Goal: Information Seeking & Learning: Find specific fact

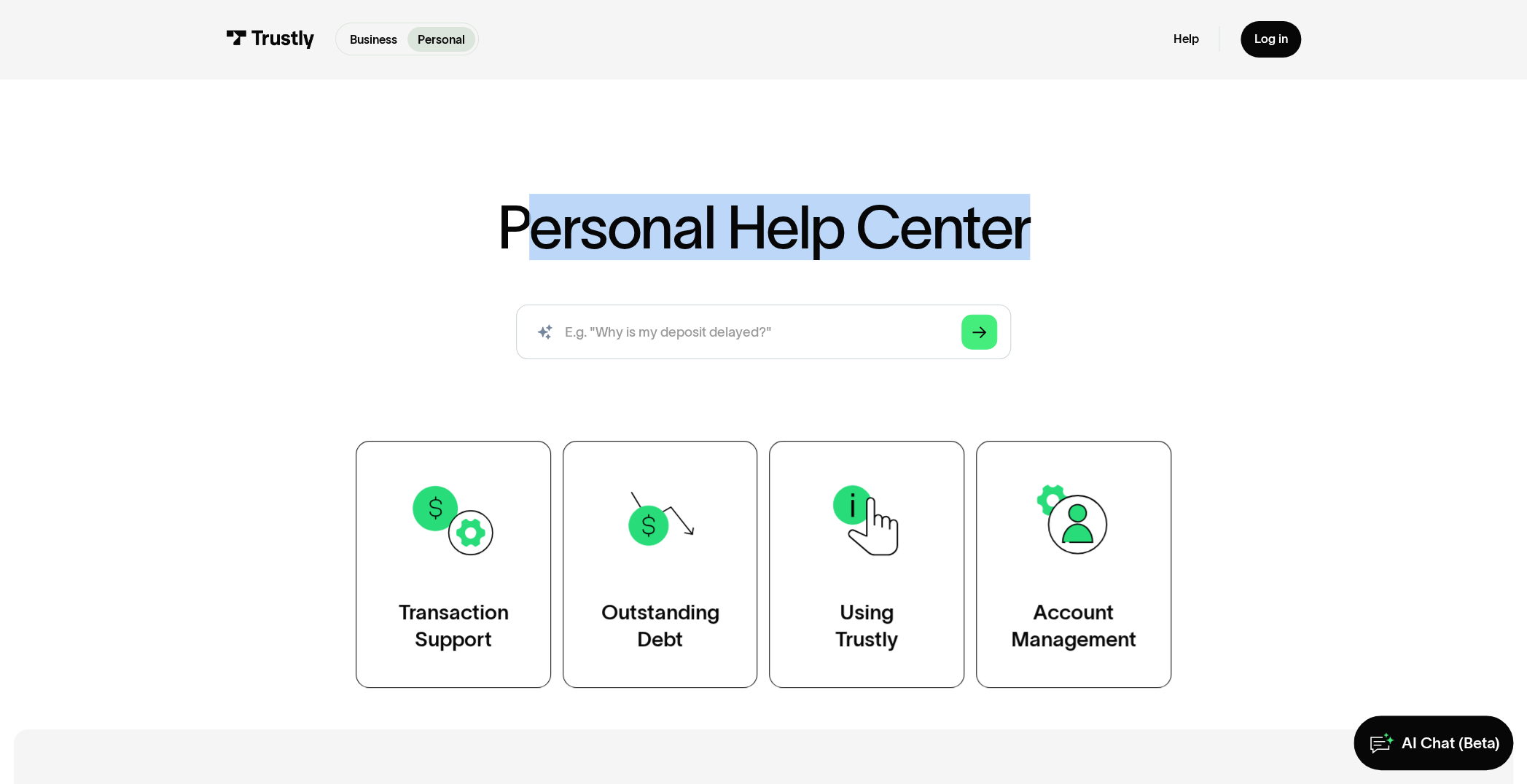
drag, startPoint x: 1027, startPoint y: 234, endPoint x: 534, endPoint y: 221, distance: 493.2
click at [534, 221] on div "Personal Help Center AI-powered search ( 1 / 4 ) Type your question and our sma…" at bounding box center [763, 443] width 990 height 491
click at [734, 229] on h1 "Personal Help Center" at bounding box center [764, 227] width 534 height 60
drag, startPoint x: 1040, startPoint y: 233, endPoint x: 523, endPoint y: 204, distance: 517.8
click at [523, 204] on div "Personal Help Center AI-powered search ( 1 / 4 ) Type your question and our sma…" at bounding box center [763, 443] width 990 height 491
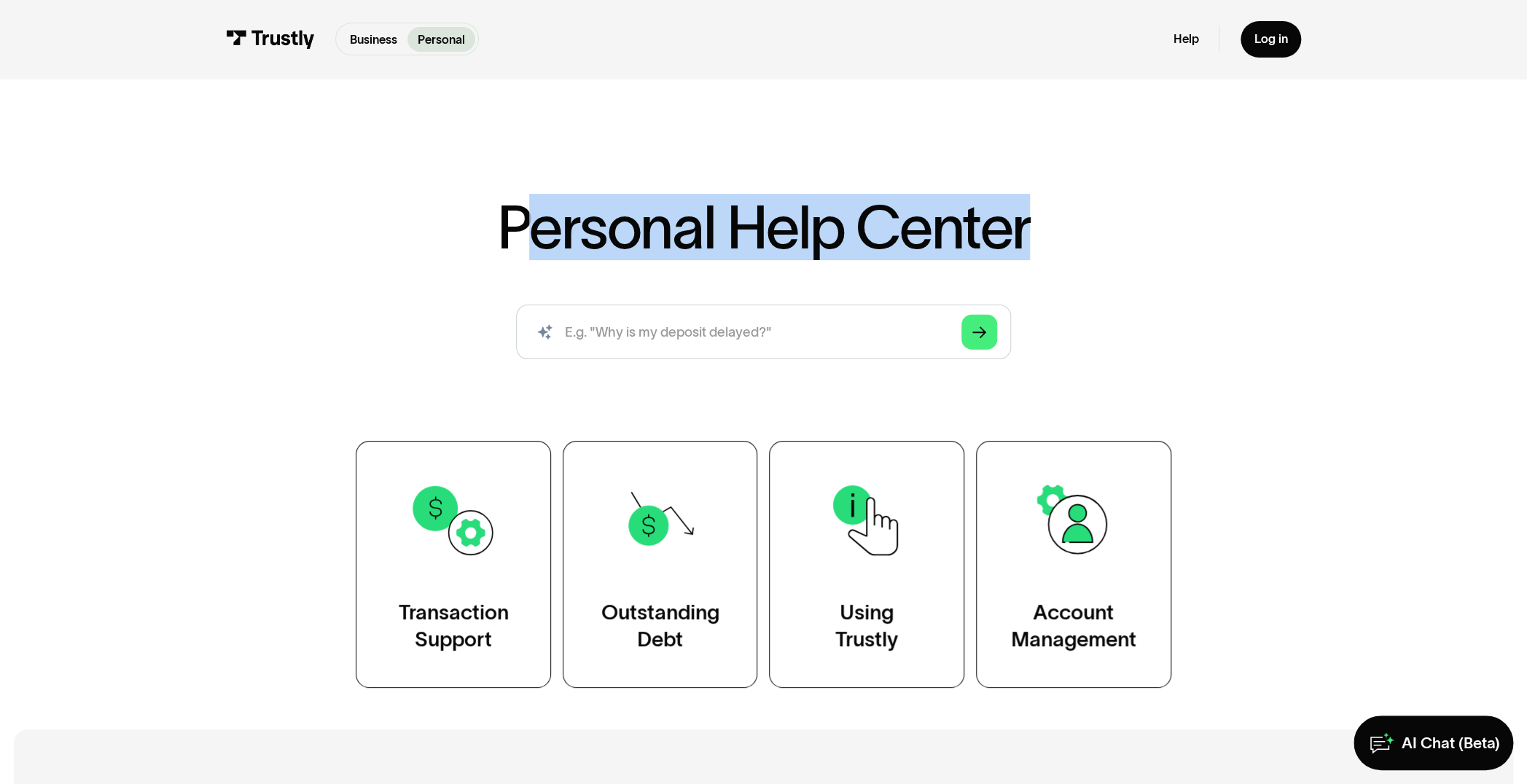
click at [873, 233] on h1 "Personal Help Center" at bounding box center [764, 227] width 534 height 60
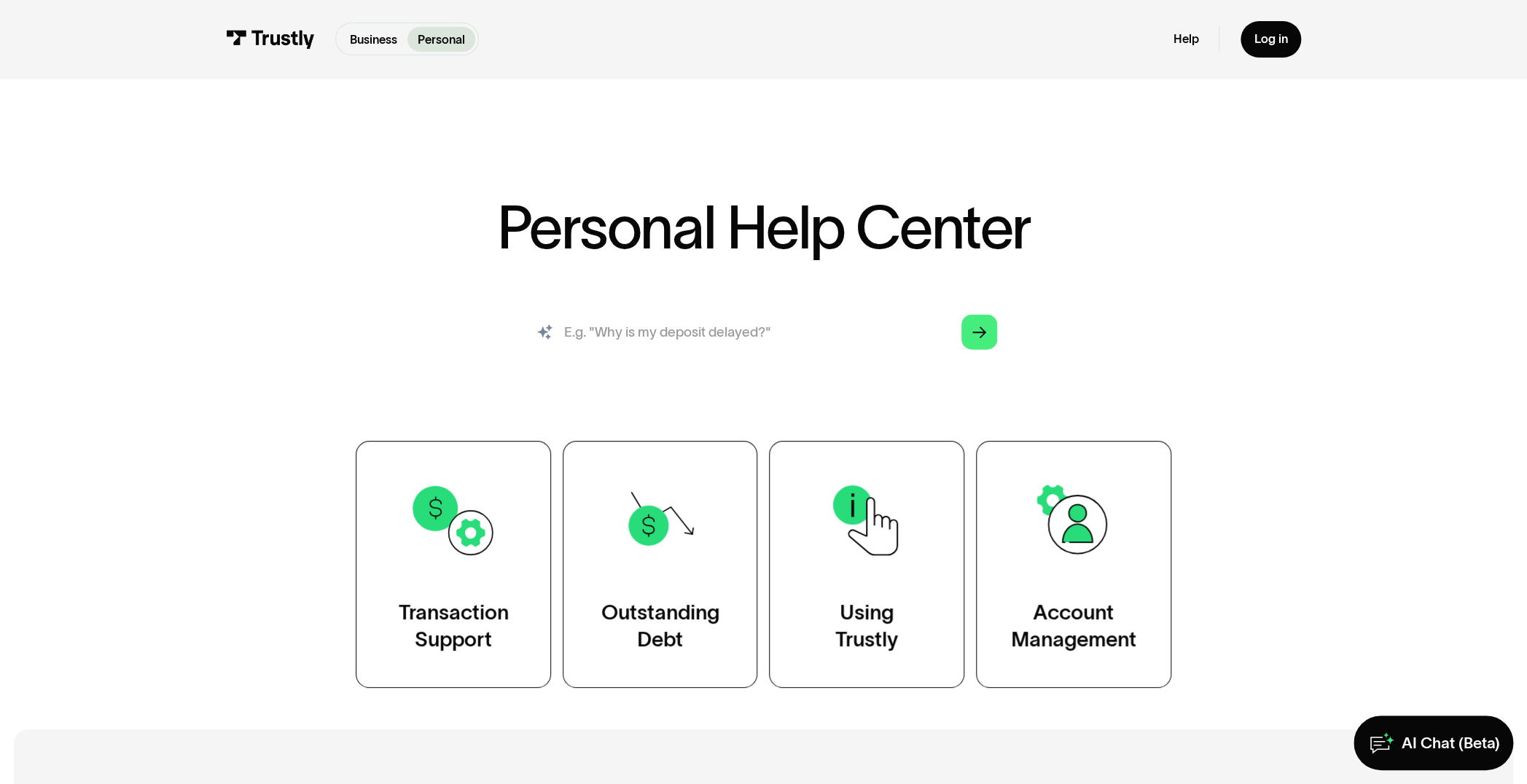
click at [820, 334] on input "search" at bounding box center [763, 332] width 495 height 55
type input "How do i track my transaction status?"
click at [972, 338] on icon "Arrow Right" at bounding box center [980, 333] width 14 height 15
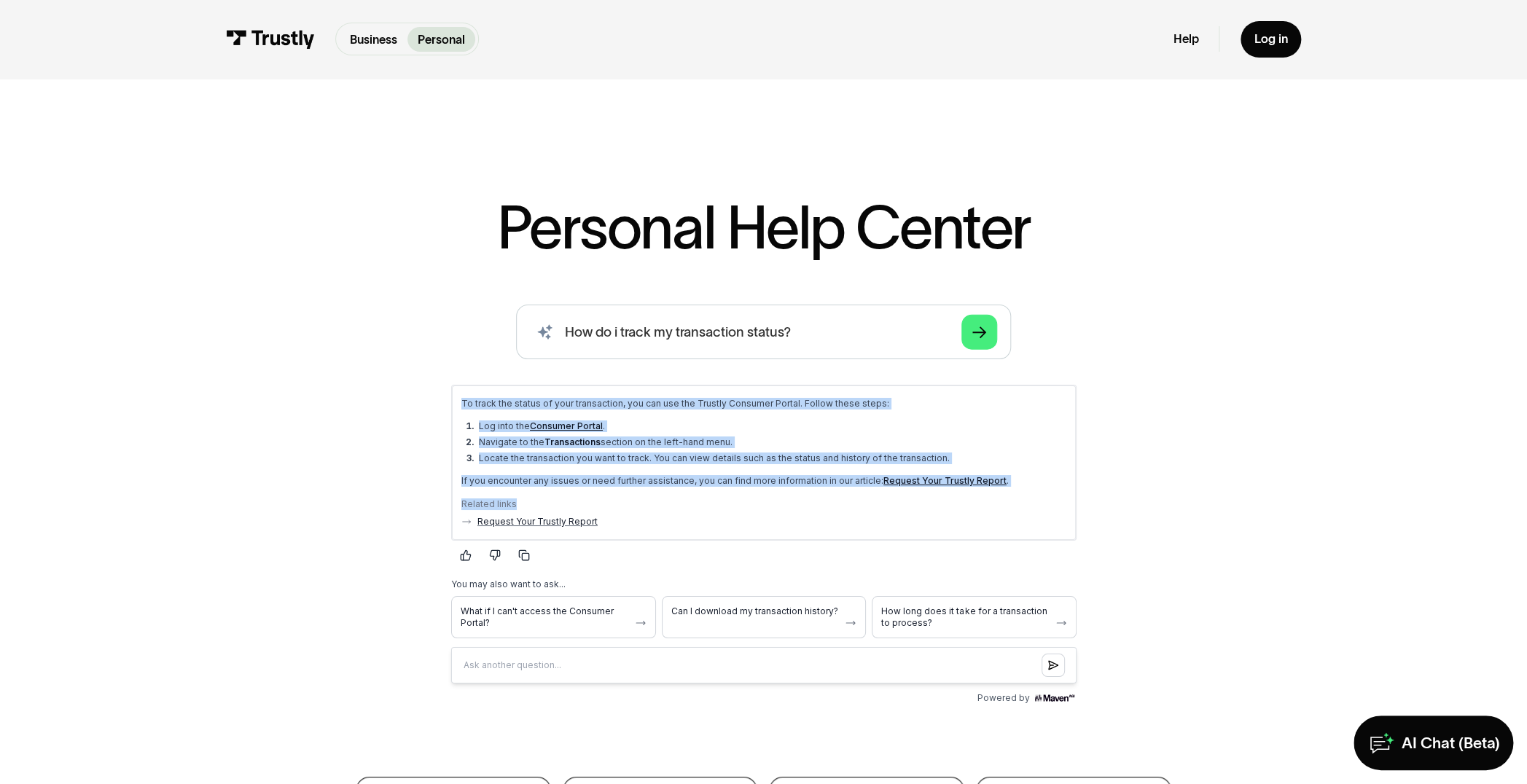
drag, startPoint x: 462, startPoint y: 401, endPoint x: 815, endPoint y: 510, distance: 369.4
click at [815, 477] on div "To track the status of your transaction, you can use the Trustly Consumer Porta…" at bounding box center [762, 462] width 624 height 155
click at [815, 477] on div "Related links Request Your Trustly Report" at bounding box center [763, 508] width 605 height 38
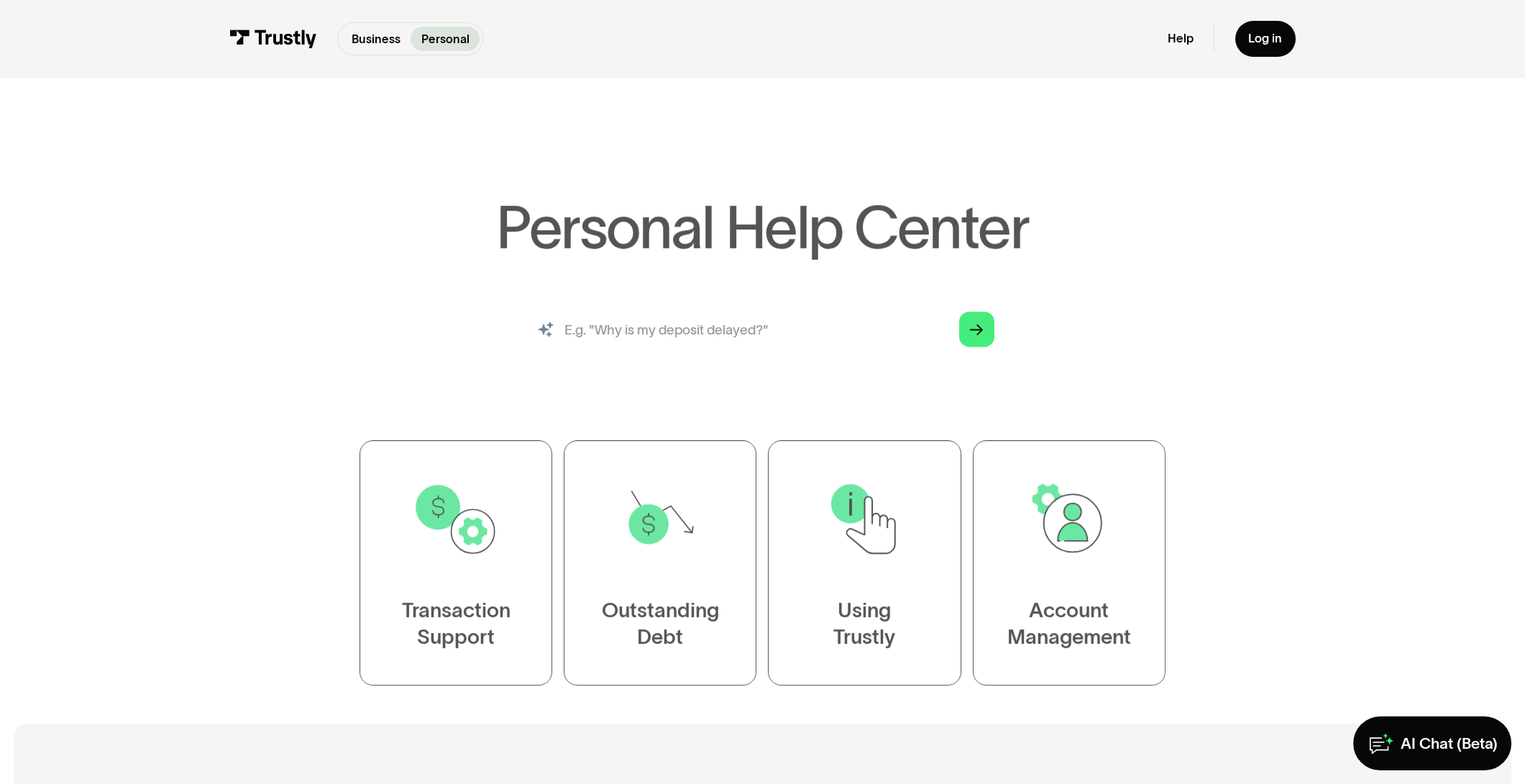
click at [728, 341] on input "search" at bounding box center [763, 330] width 491 height 54
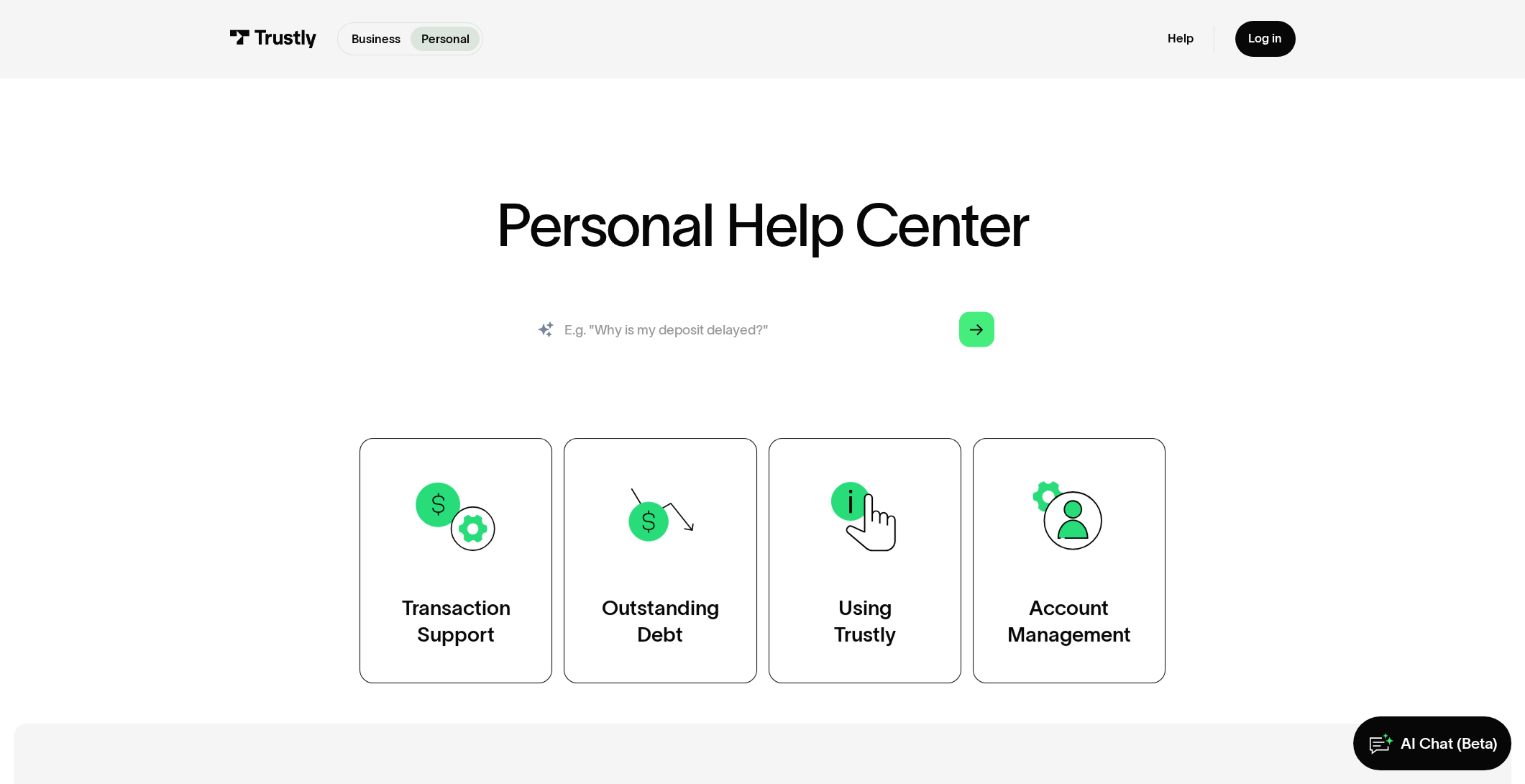
type input "What should I do if I have an outstanding balance with Trustly?"
click at [983, 333] on icon "Arrow Right" at bounding box center [976, 330] width 14 height 14
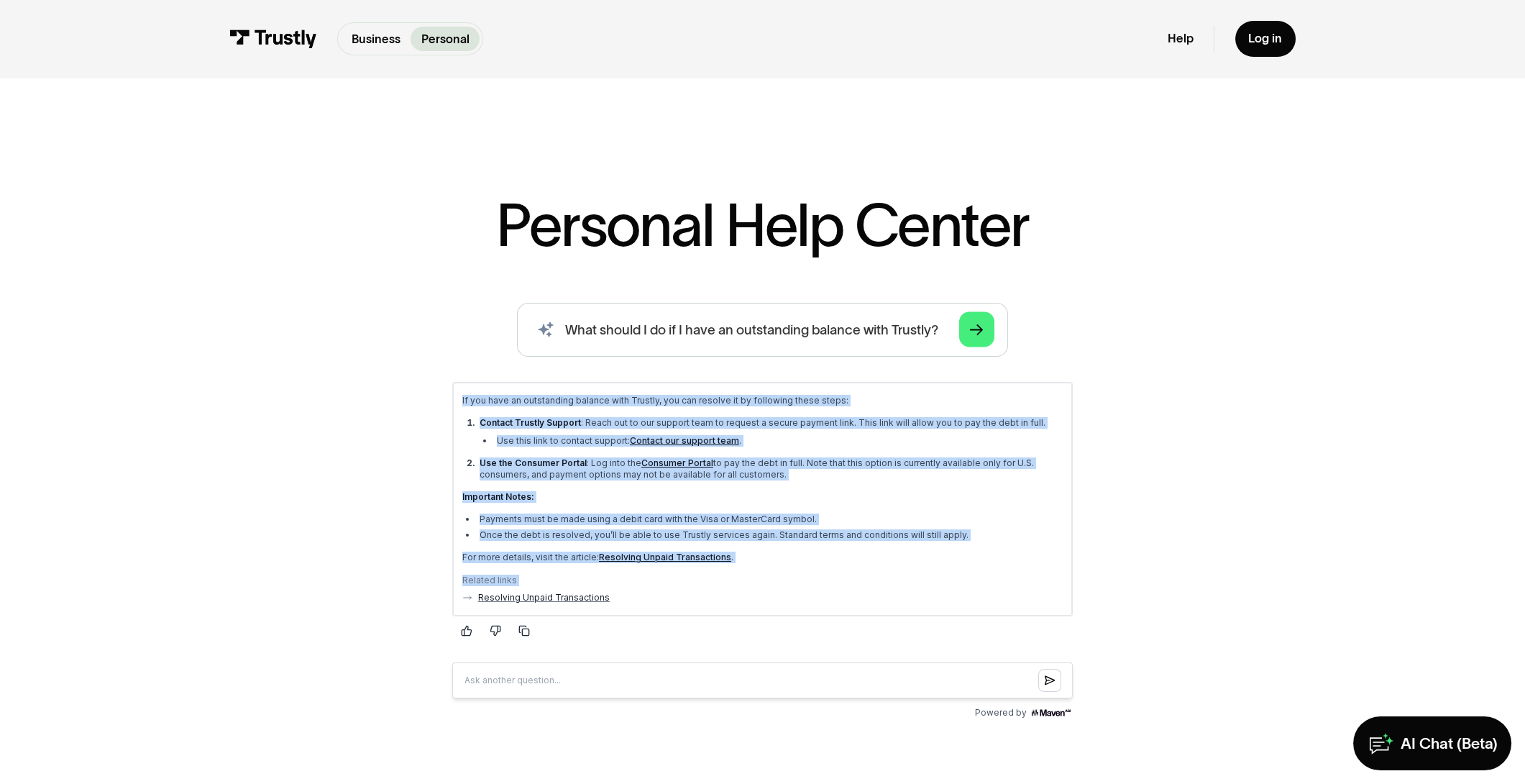
drag, startPoint x: 882, startPoint y: 587, endPoint x: 449, endPoint y: 393, distance: 474.5
click at [447, 393] on div "If you have an outstanding balance with Trustly, you can resolve it by followin…" at bounding box center [762, 538] width 644 height 337
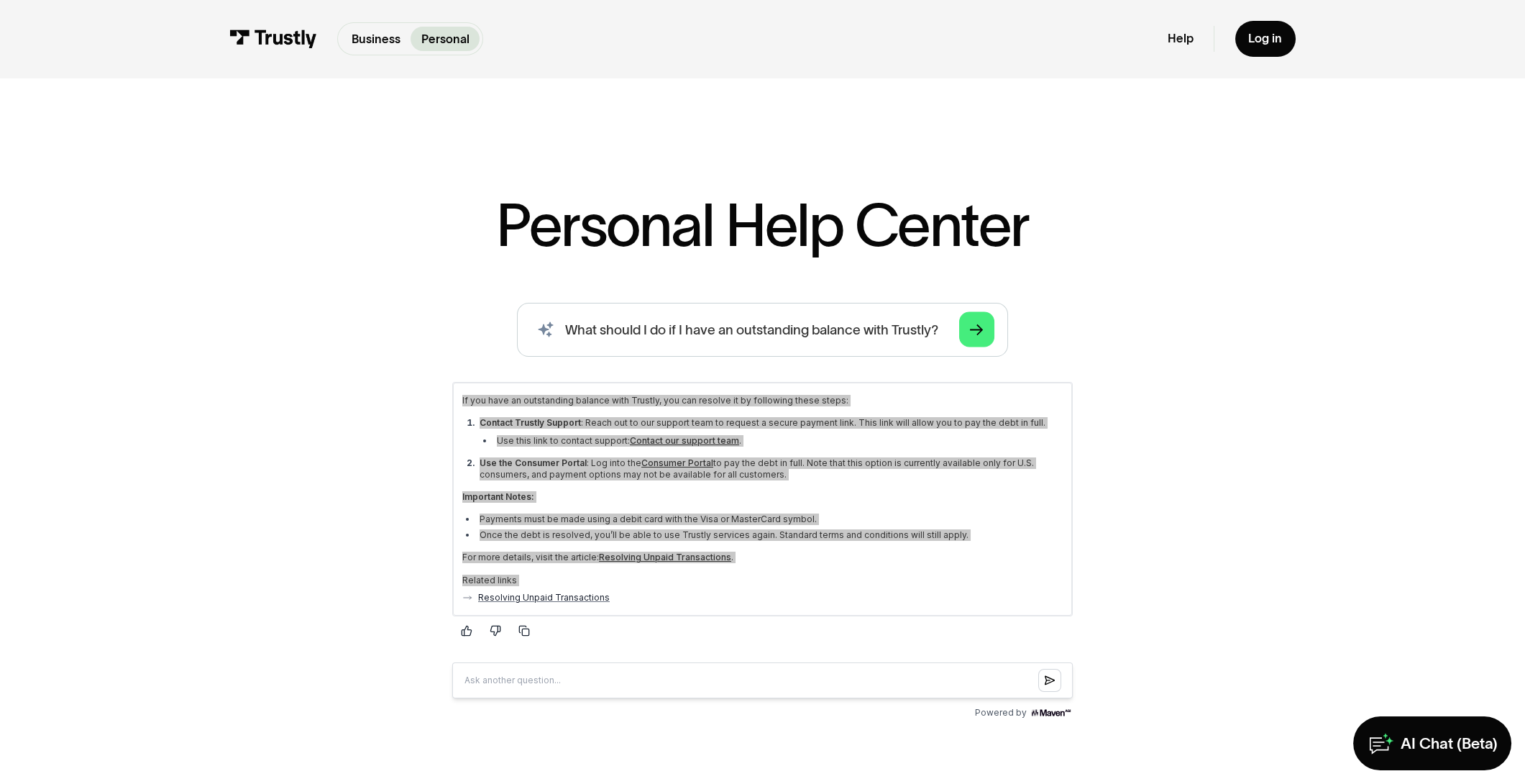
click at [1191, 436] on div "AI-powered search ( 1 / 4 ) Type your question and our smart search will find y…" at bounding box center [763, 513] width 982 height 420
click at [1198, 470] on div "AI-powered search ( 1 / 4 ) Type your question and our smart search will find y…" at bounding box center [763, 513] width 982 height 420
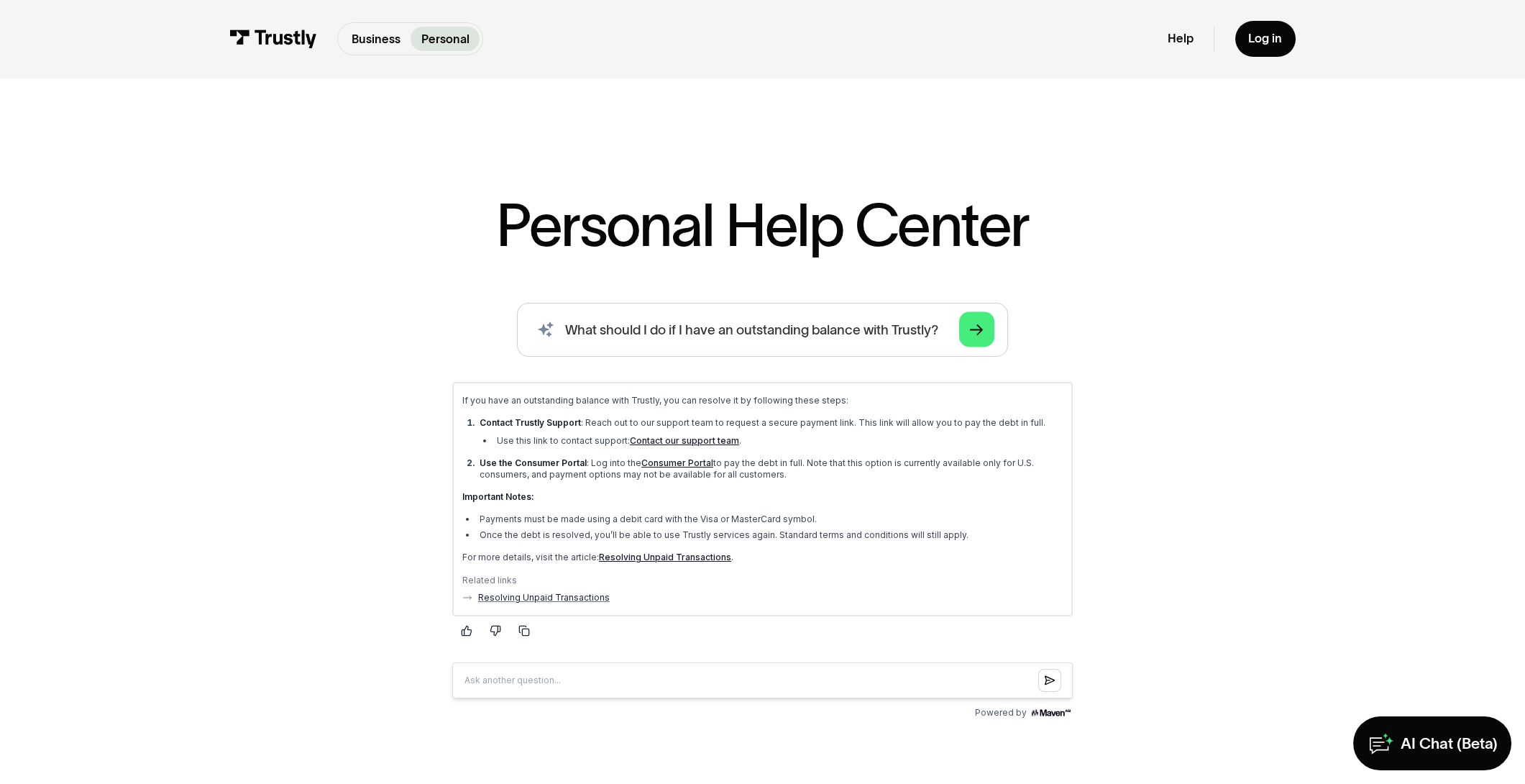
click at [1014, 513] on li "Payments must be made using a debit card with the Visa or MasterCard symbol." at bounding box center [770, 519] width 587 height 12
